Goal: Information Seeking & Learning: Learn about a topic

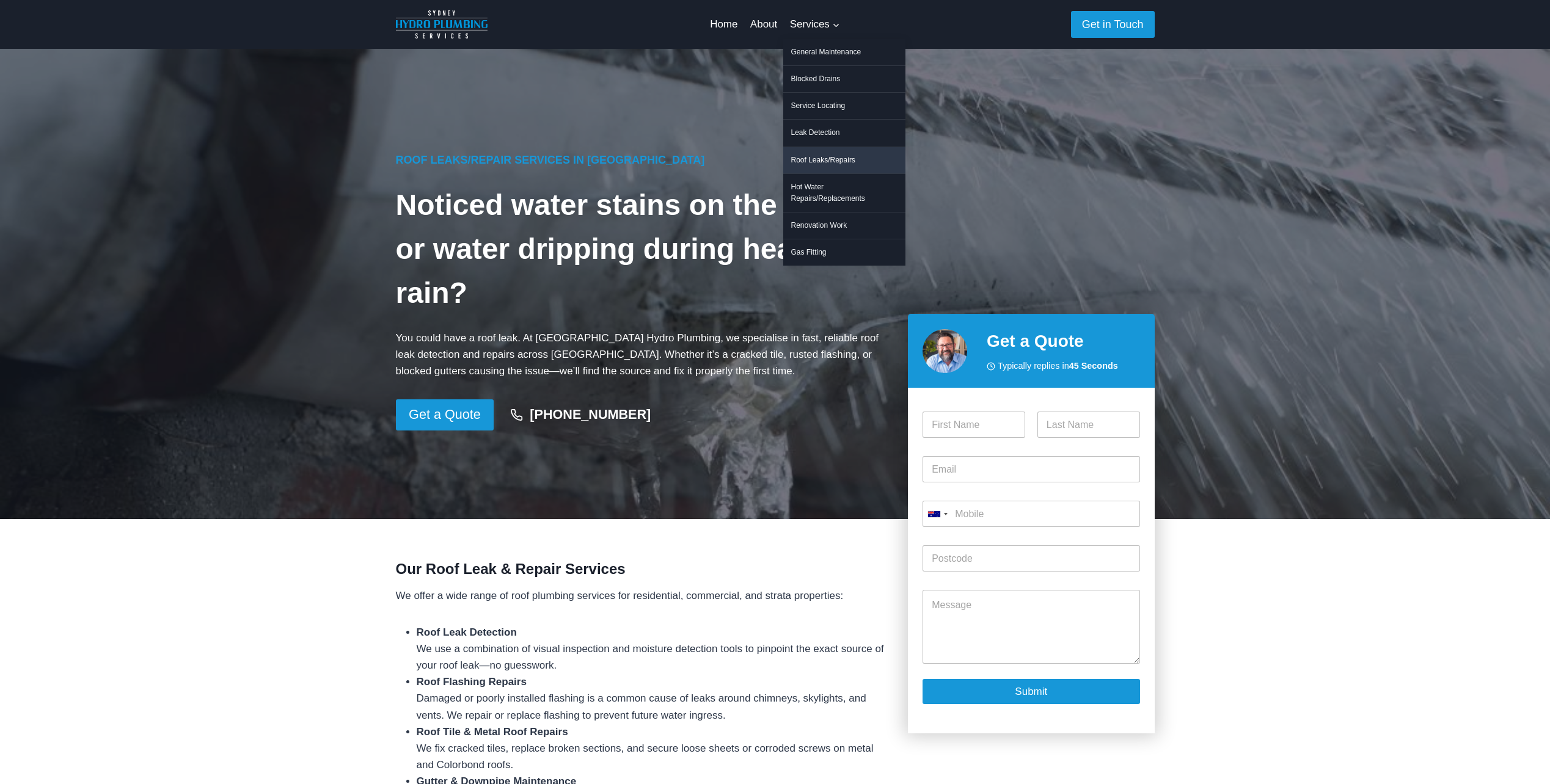
click at [839, 164] on link "Roof Leaks/Repairs" at bounding box center [845, 160] width 122 height 26
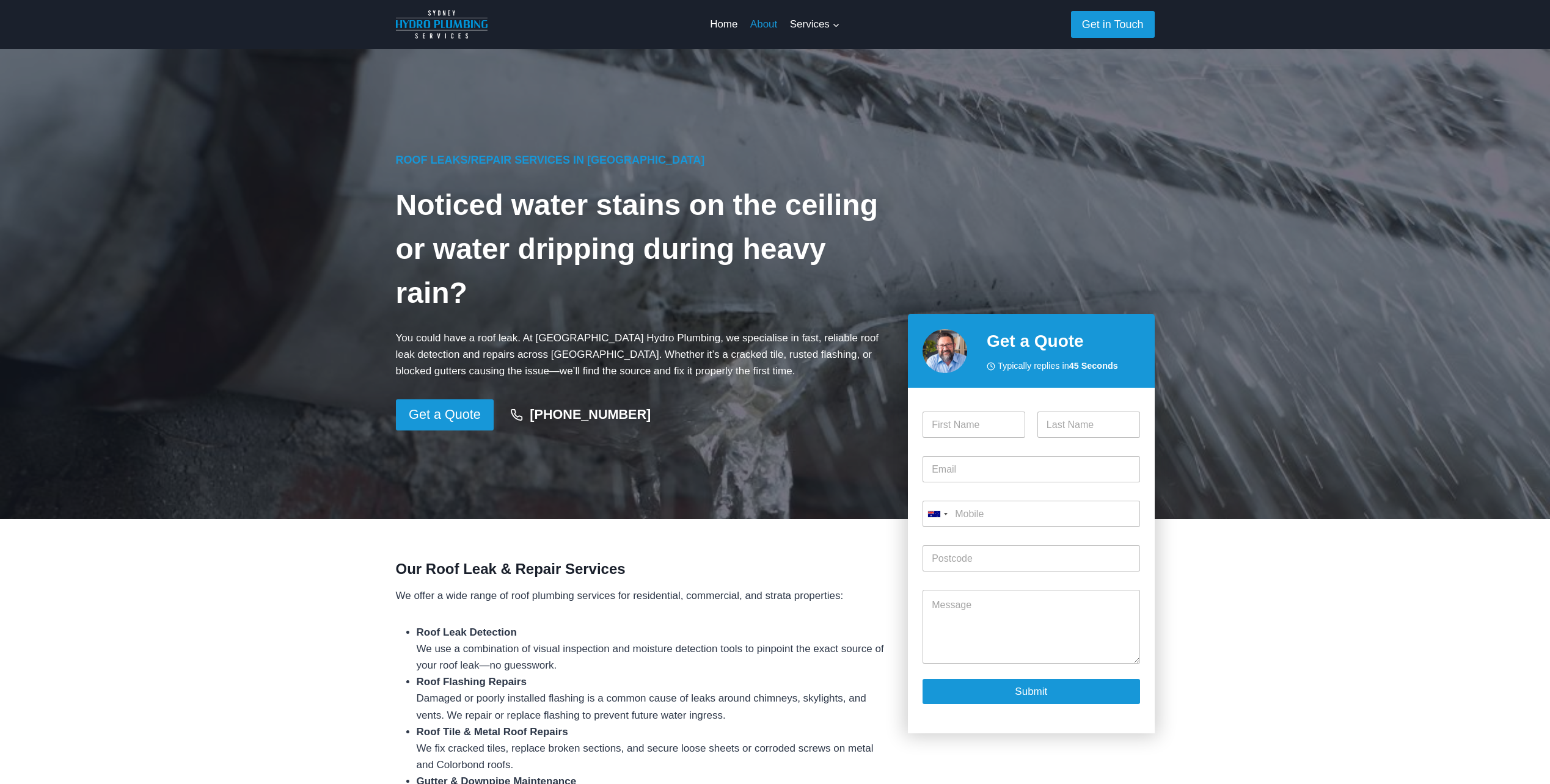
click at [757, 21] on link "About" at bounding box center [763, 24] width 40 height 29
drag, startPoint x: 533, startPoint y: 337, endPoint x: 646, endPoint y: 334, distance: 113.0
click at [646, 334] on p "You could have a roof leak. At [GEOGRAPHIC_DATA] Hydro Plumbing, we specialise …" at bounding box center [642, 354] width 493 height 50
drag, startPoint x: 646, startPoint y: 334, endPoint x: 630, endPoint y: 341, distance: 17.5
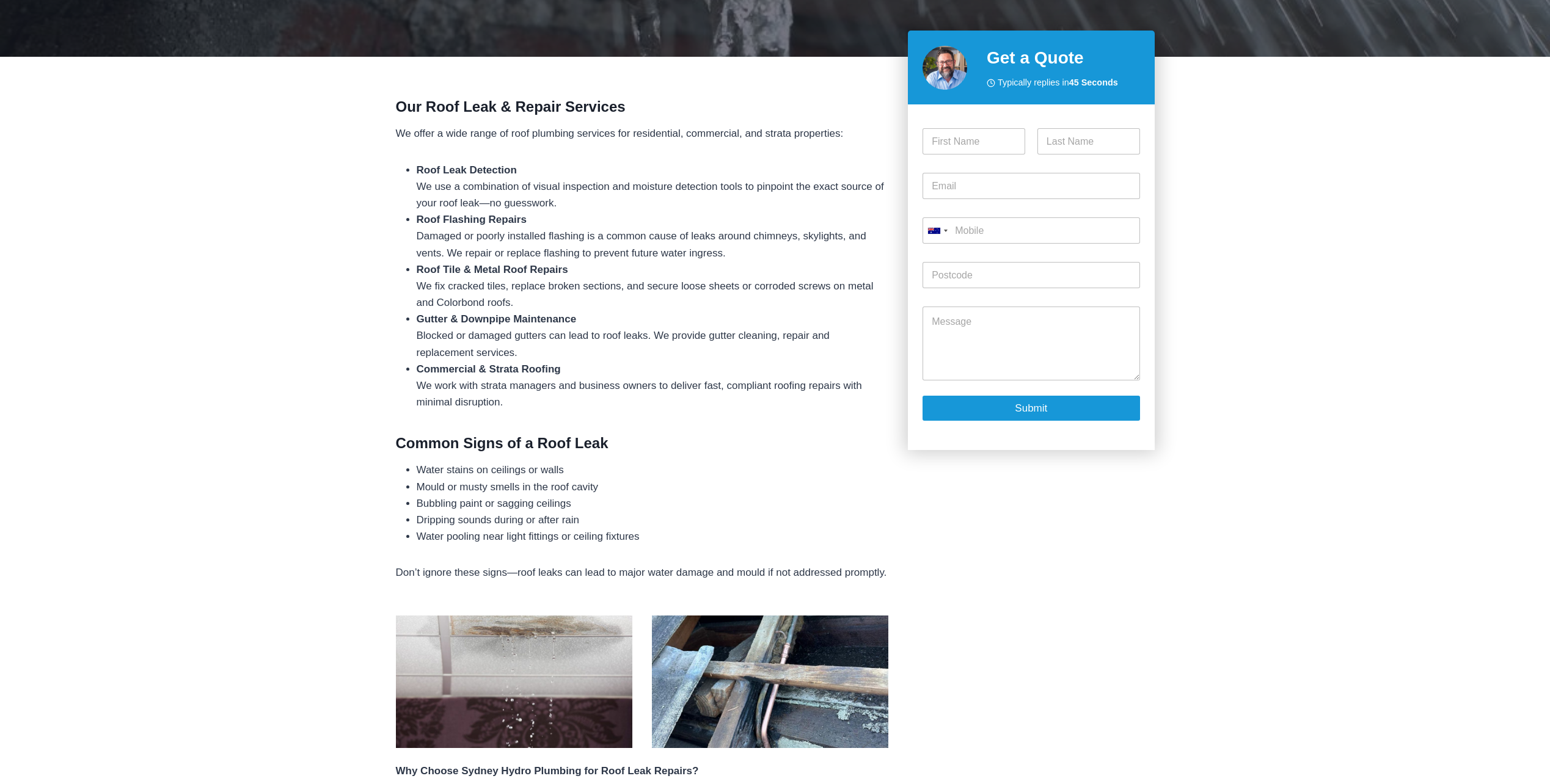
scroll to position [438, 0]
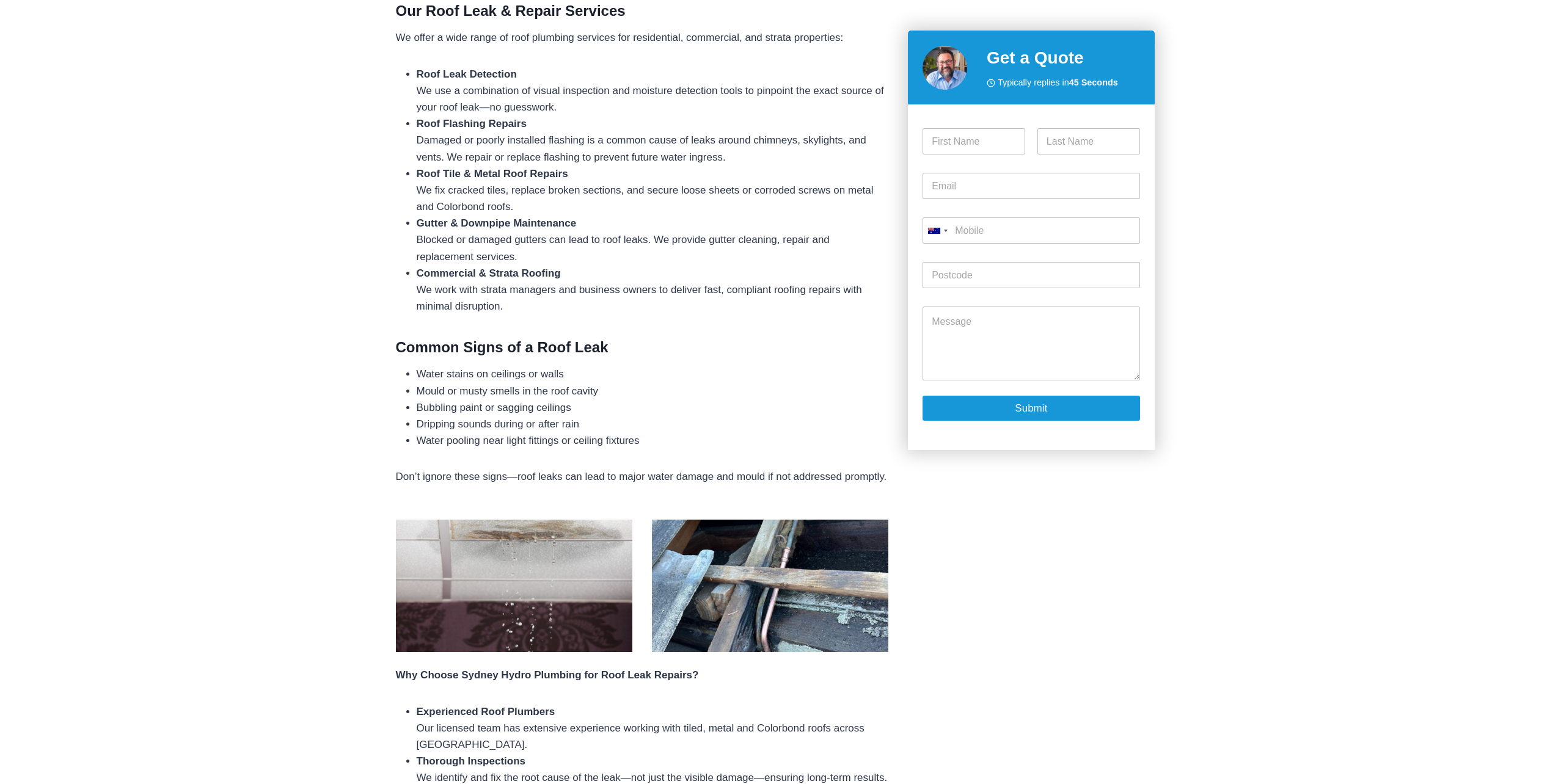
scroll to position [688, 0]
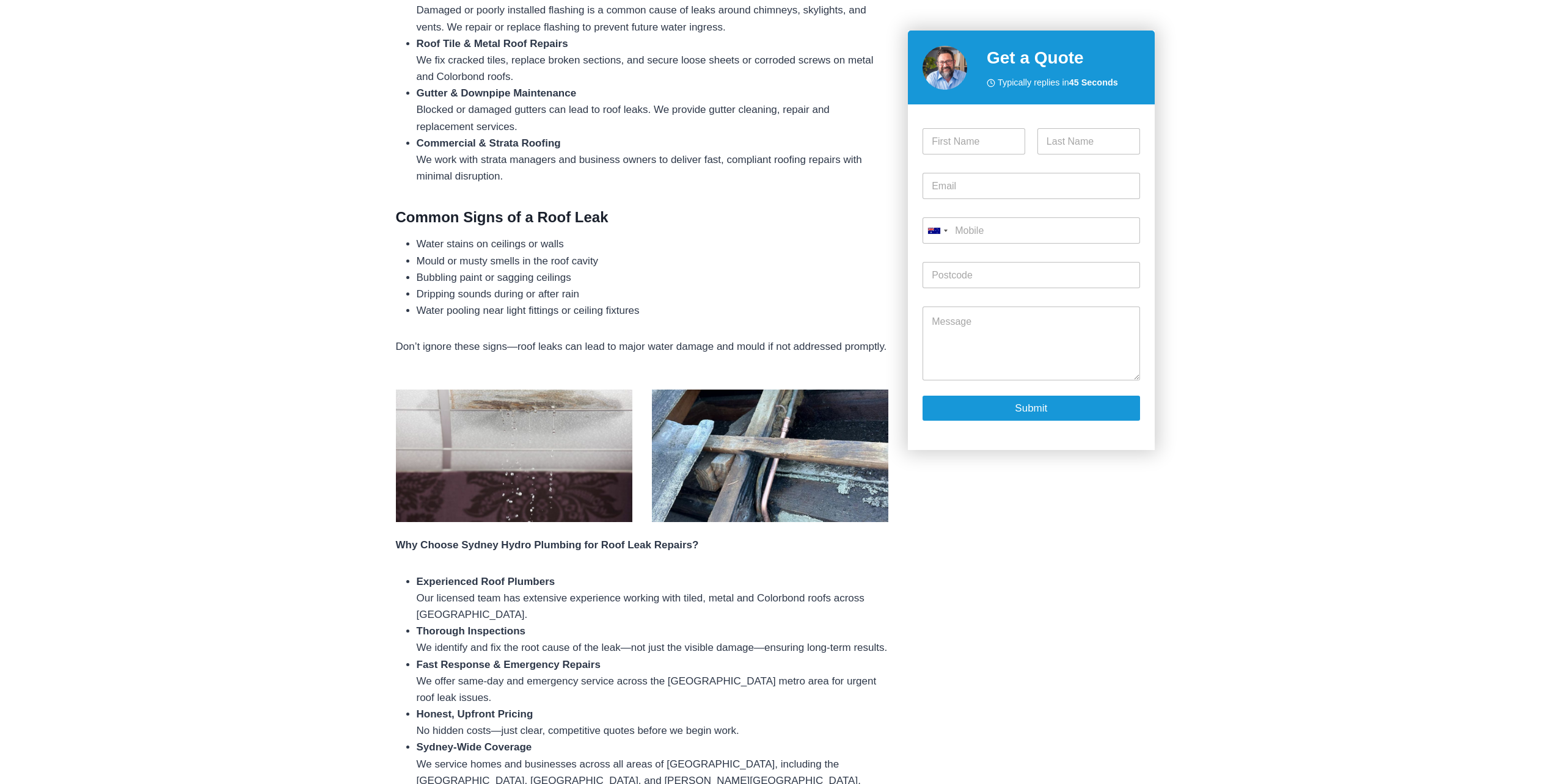
click at [573, 461] on img at bounding box center [514, 457] width 237 height 133
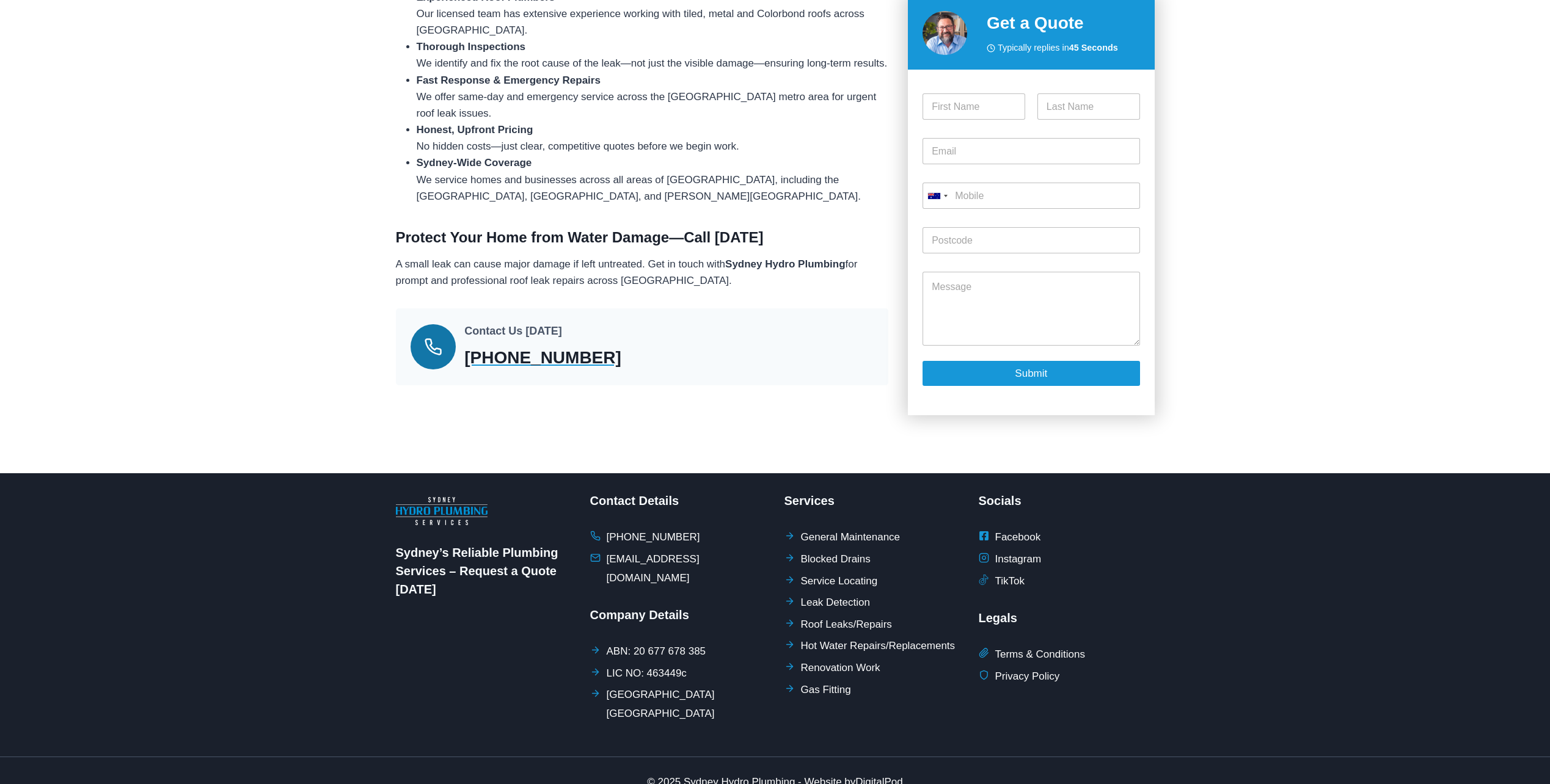
scroll to position [1288, 0]
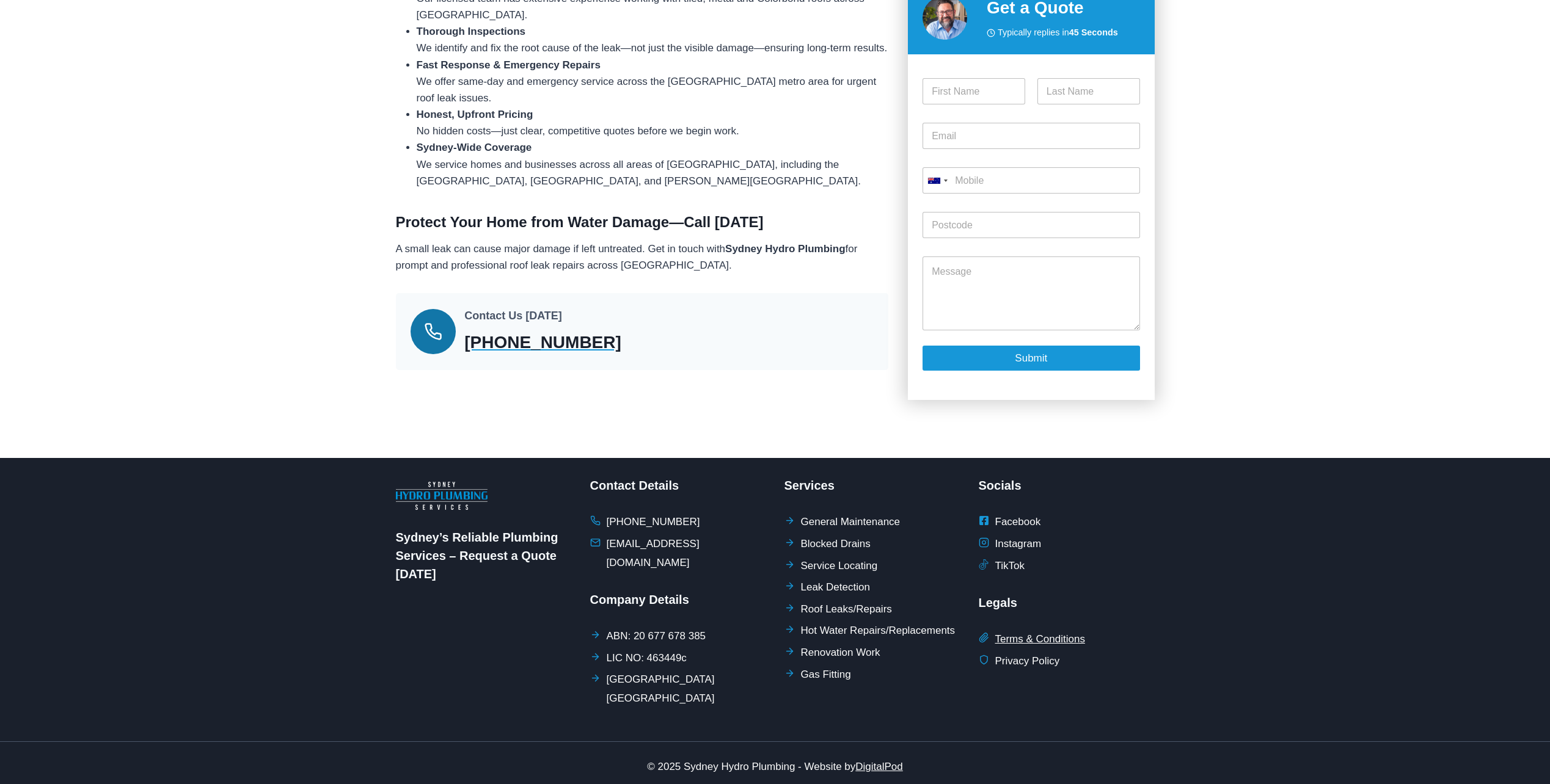
click at [1069, 649] on span "Terms & Conditions" at bounding box center [1039, 639] width 90 height 19
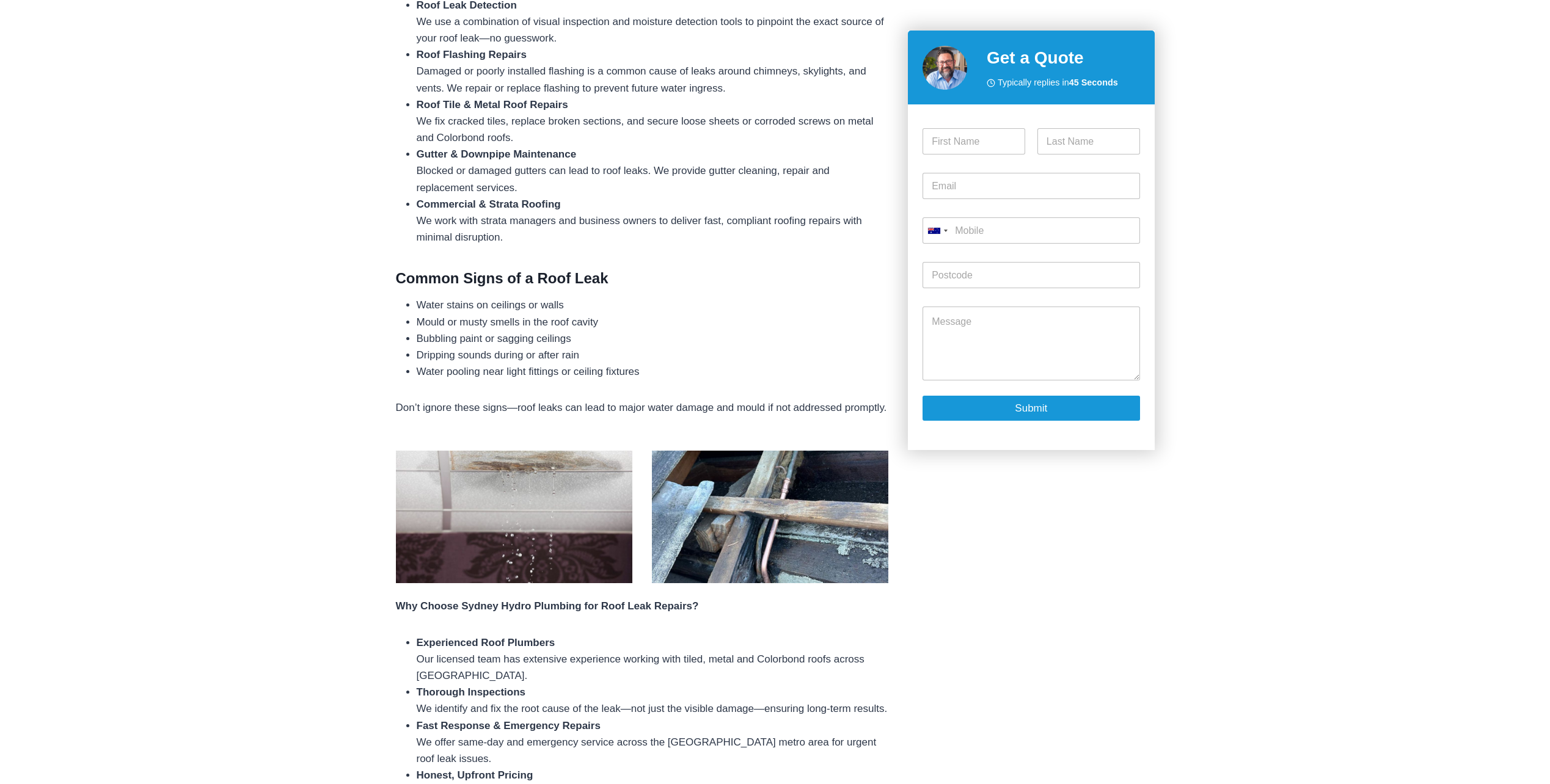
scroll to position [442, 0]
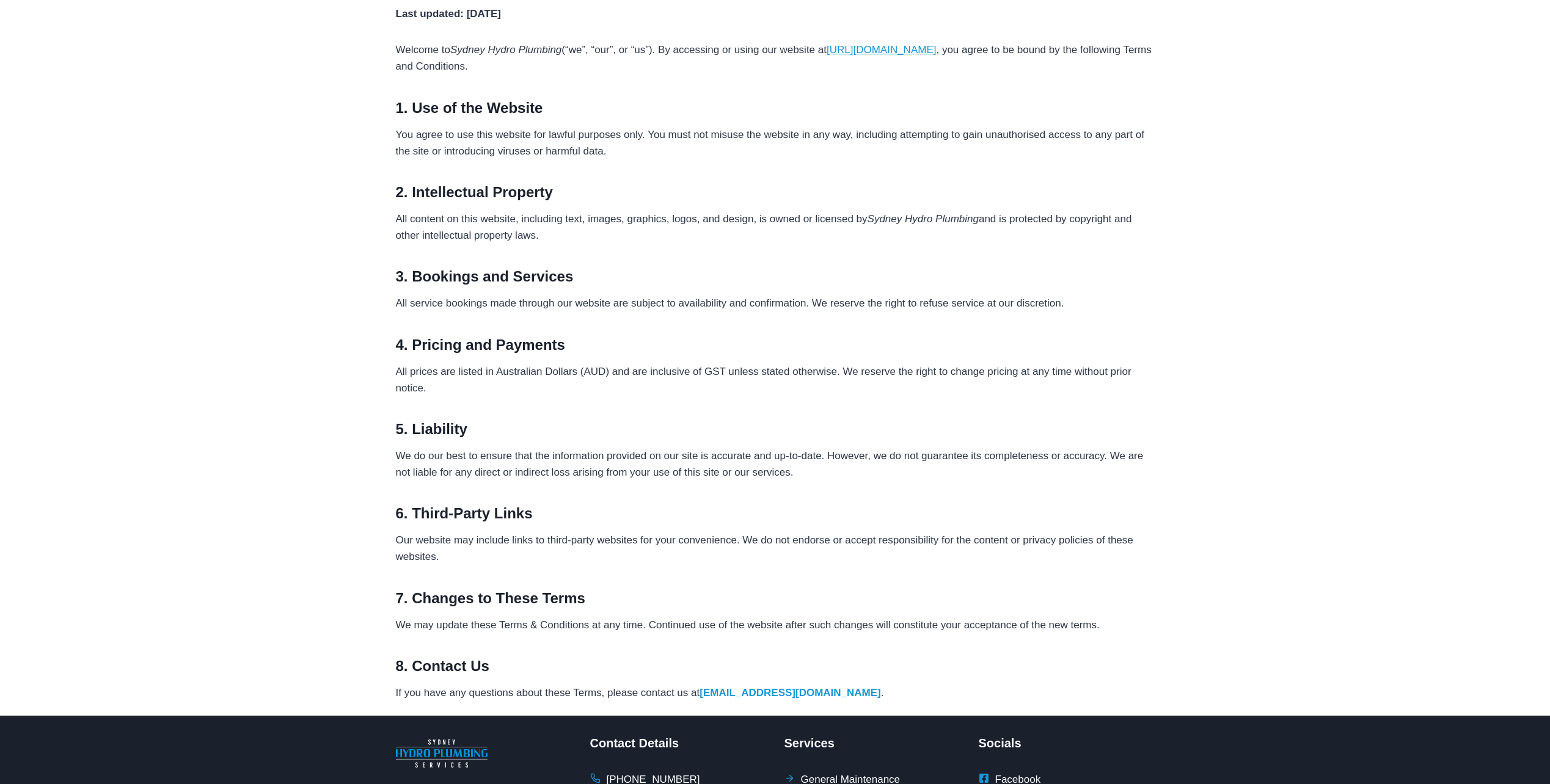
scroll to position [132, 0]
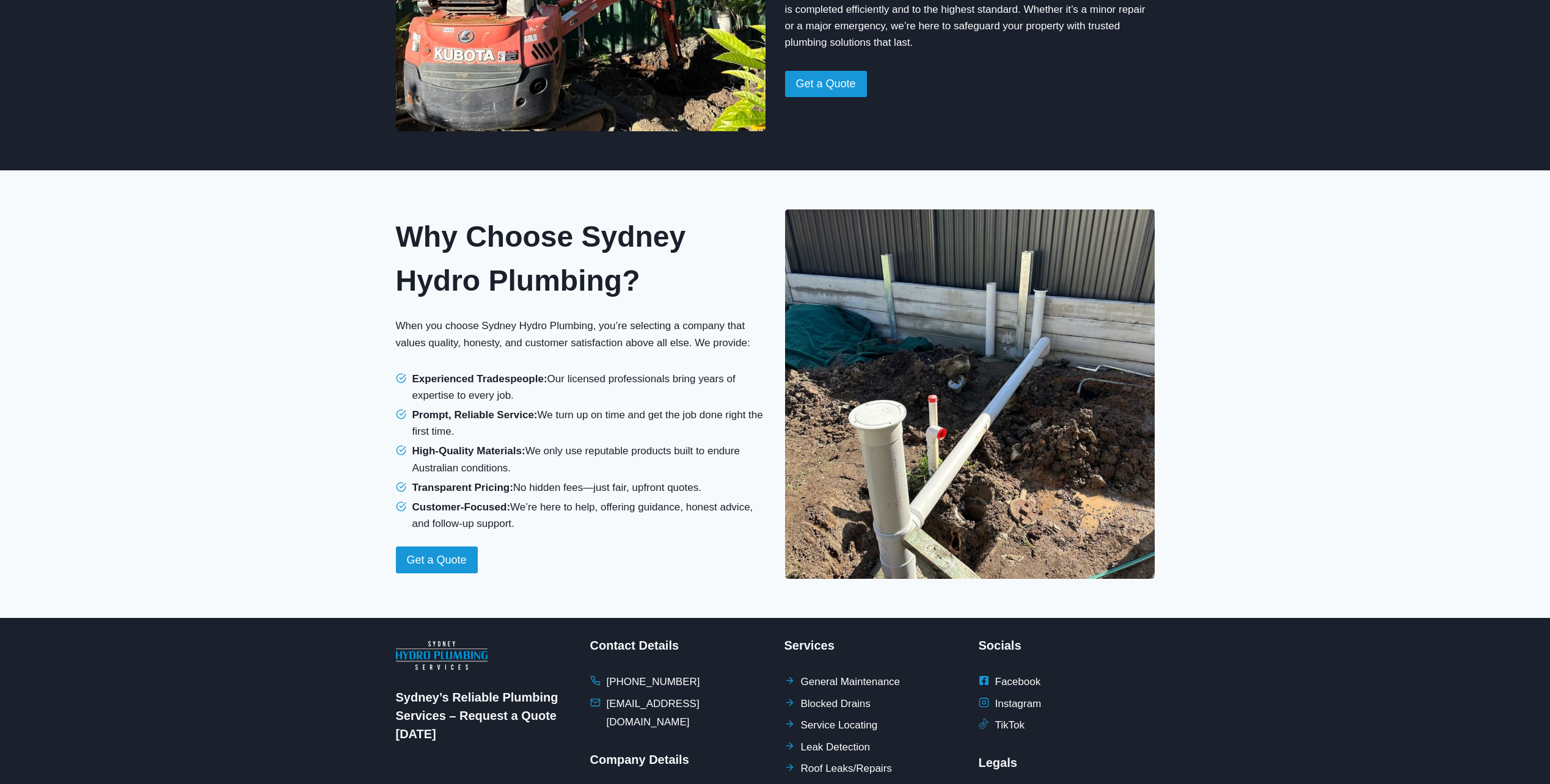
scroll to position [864, 0]
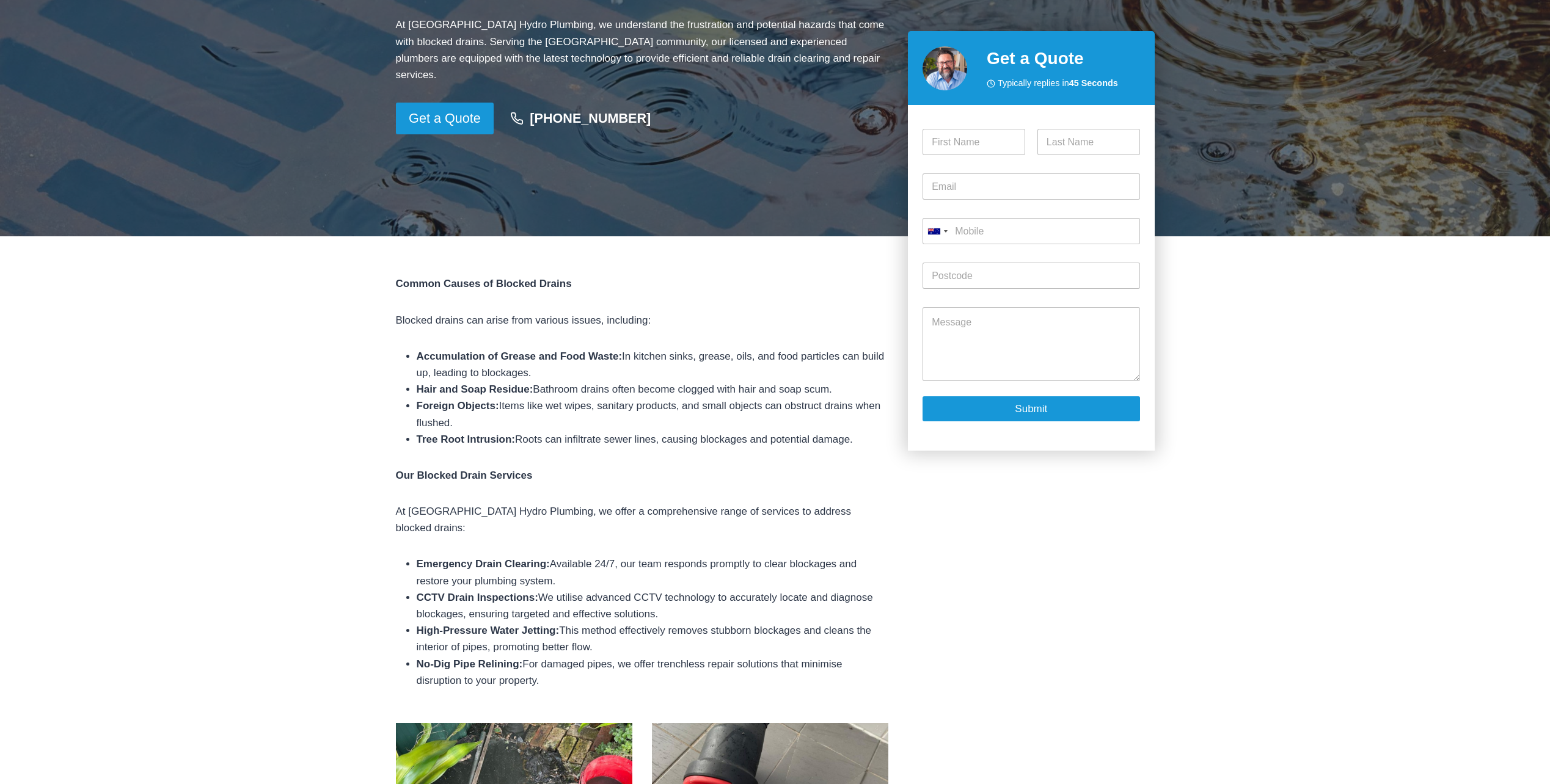
scroll to position [284, 0]
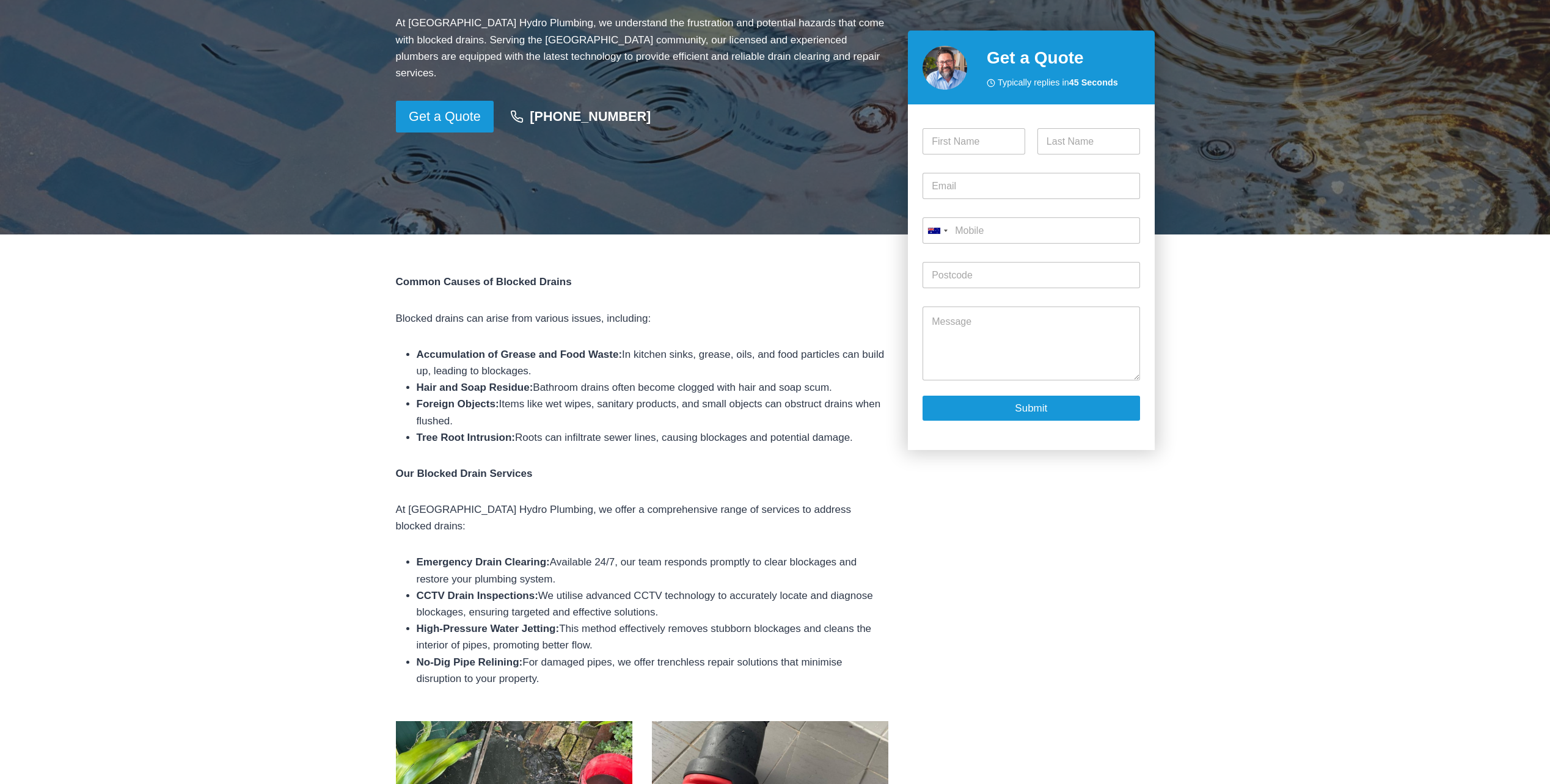
click at [252, 429] on div "Common Causes of Blocked Drains Blocked drains can arise from various issues, i…" at bounding box center [775, 771] width 1550 height 1074
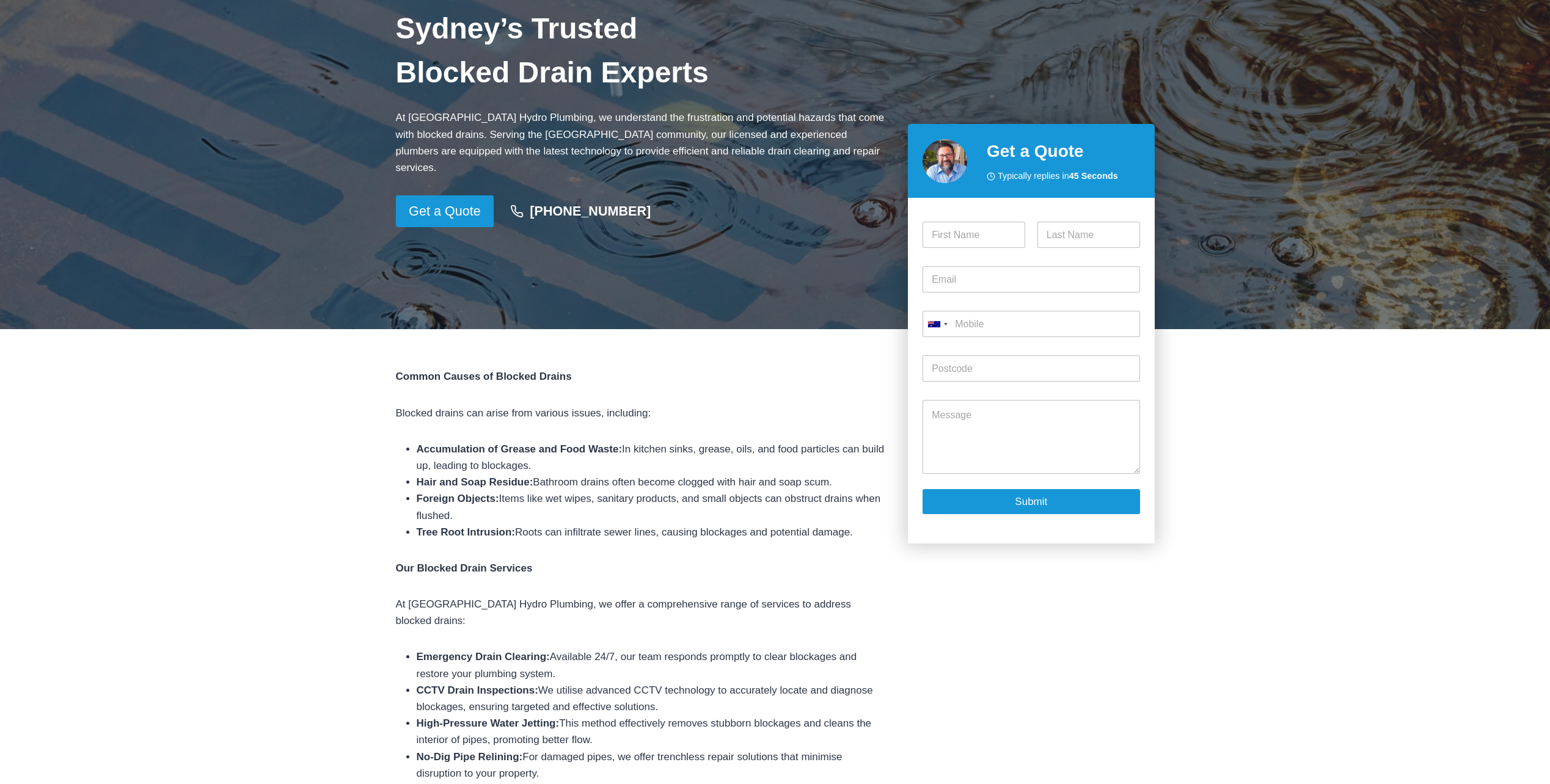
scroll to position [186, 0]
